Goal: Navigation & Orientation: Find specific page/section

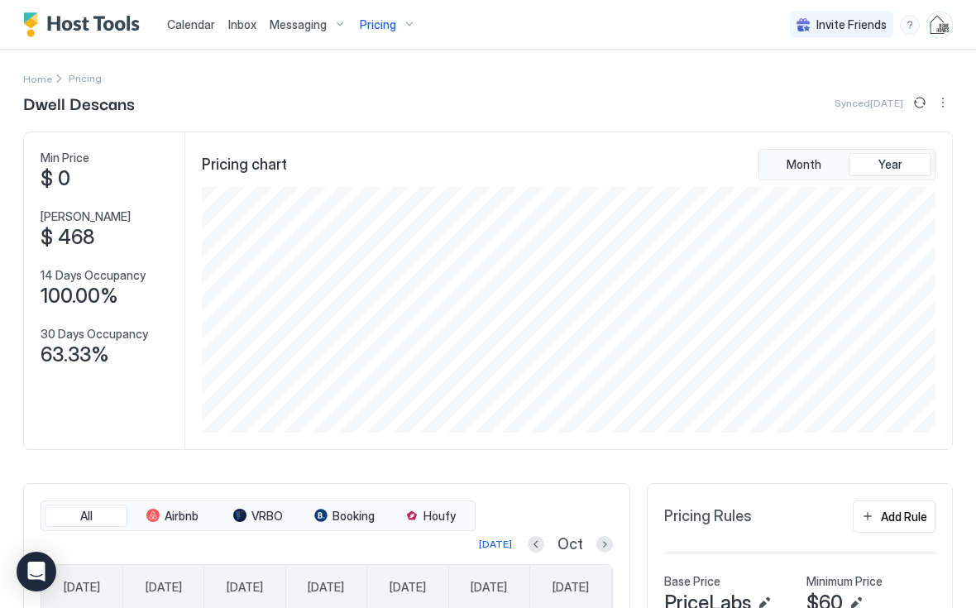
scroll to position [246, 737]
click at [247, 29] on span "Inbox" at bounding box center [242, 24] width 28 height 14
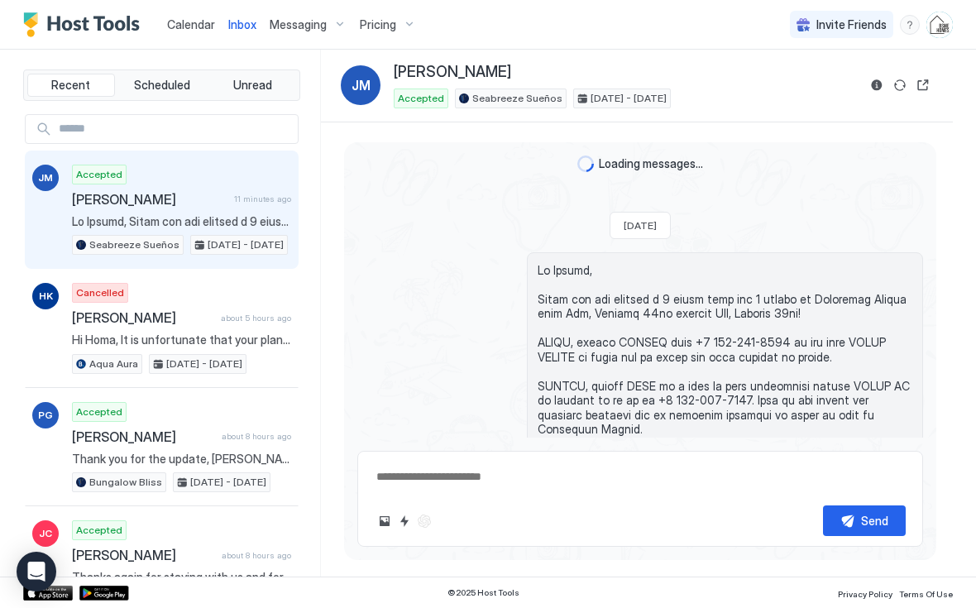
scroll to position [254, 0]
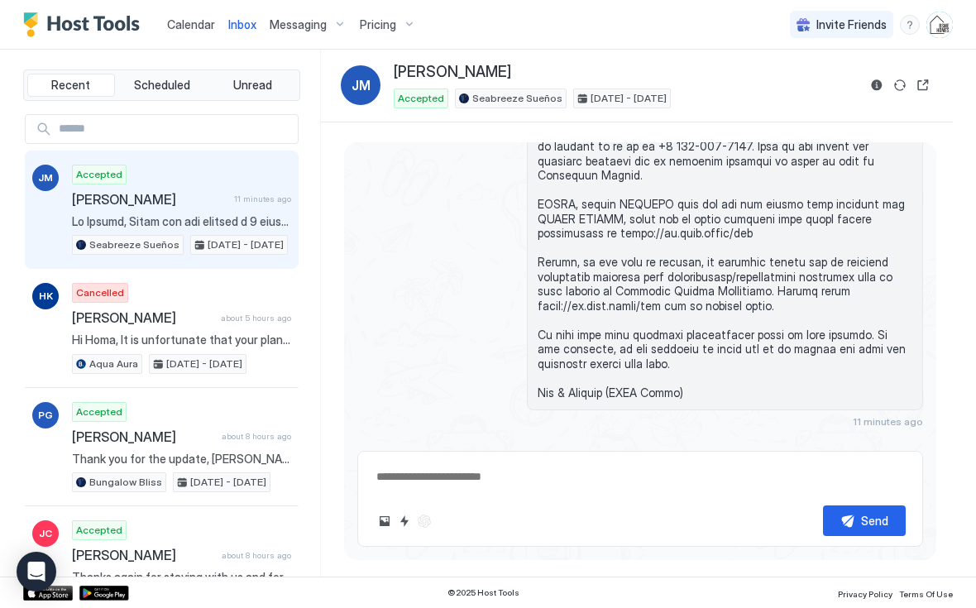
click at [877, 85] on button "Reservation information" at bounding box center [877, 85] width 20 height 20
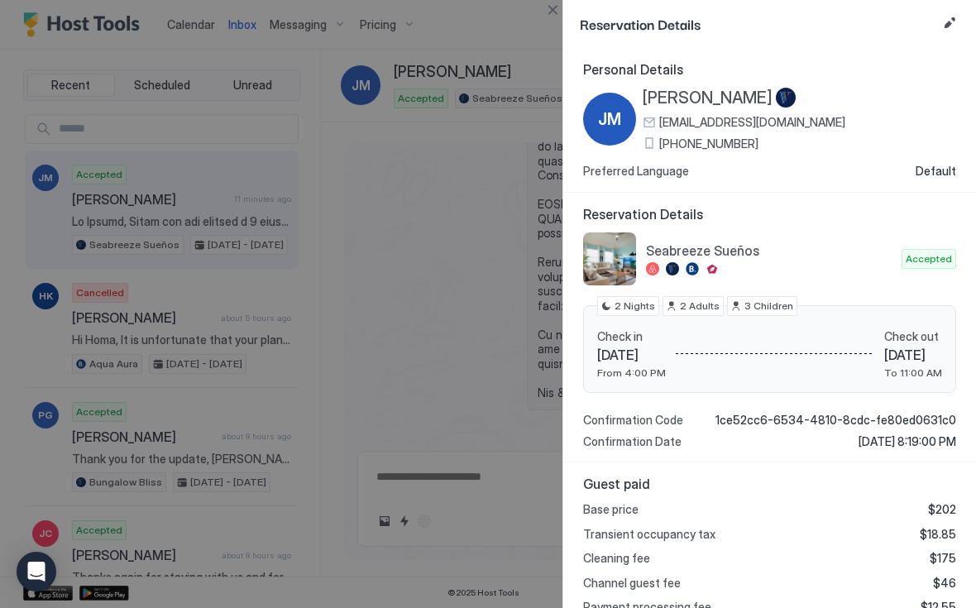
click at [765, 118] on span "[EMAIL_ADDRESS][DOMAIN_NAME]" at bounding box center [752, 122] width 186 height 15
click at [189, 22] on div at bounding box center [488, 304] width 976 height 608
click at [554, 8] on button "Close" at bounding box center [553, 10] width 20 height 20
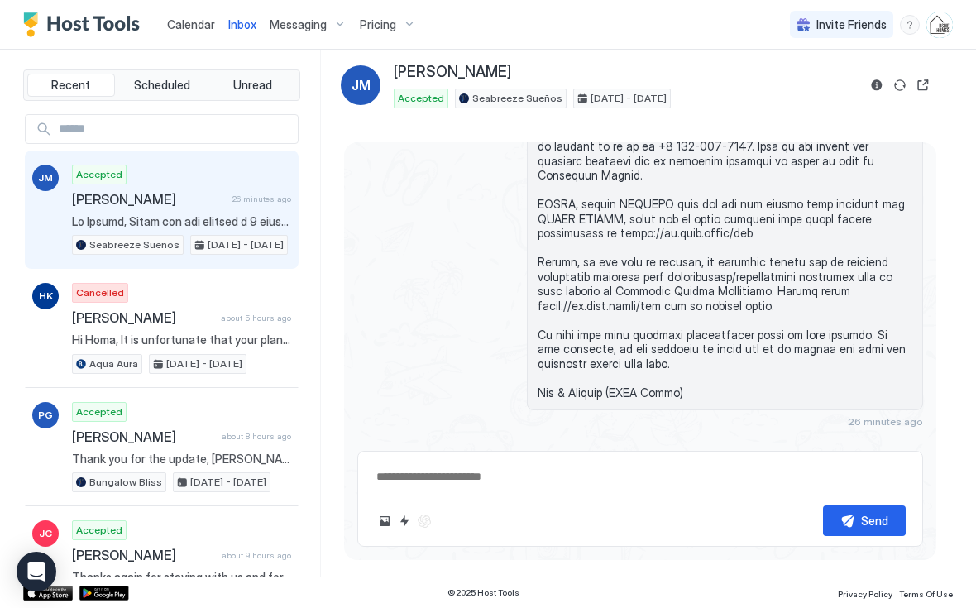
click at [192, 31] on span "Calendar" at bounding box center [191, 24] width 48 height 14
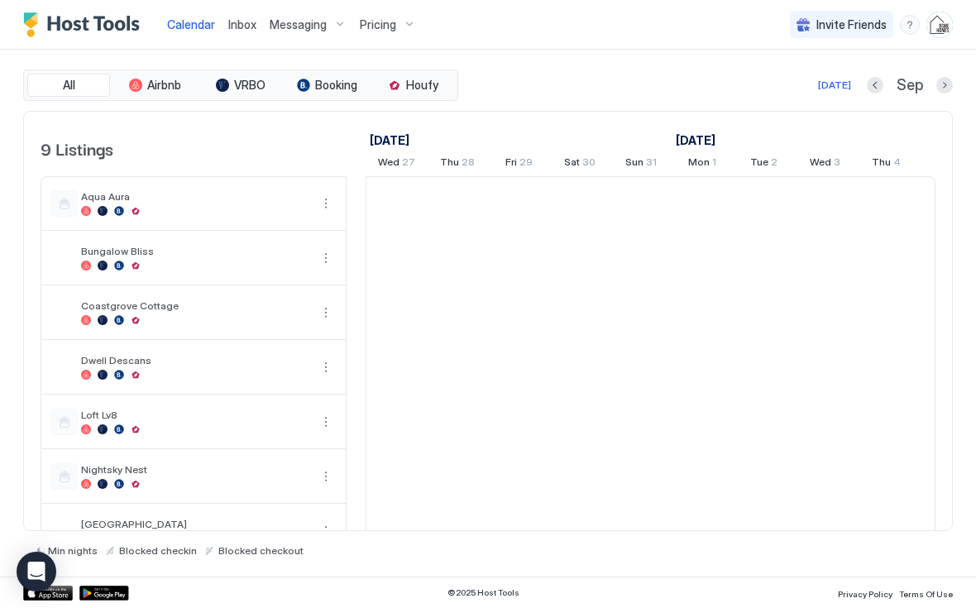
scroll to position [0, 919]
